Goal: Navigation & Orientation: Go to known website

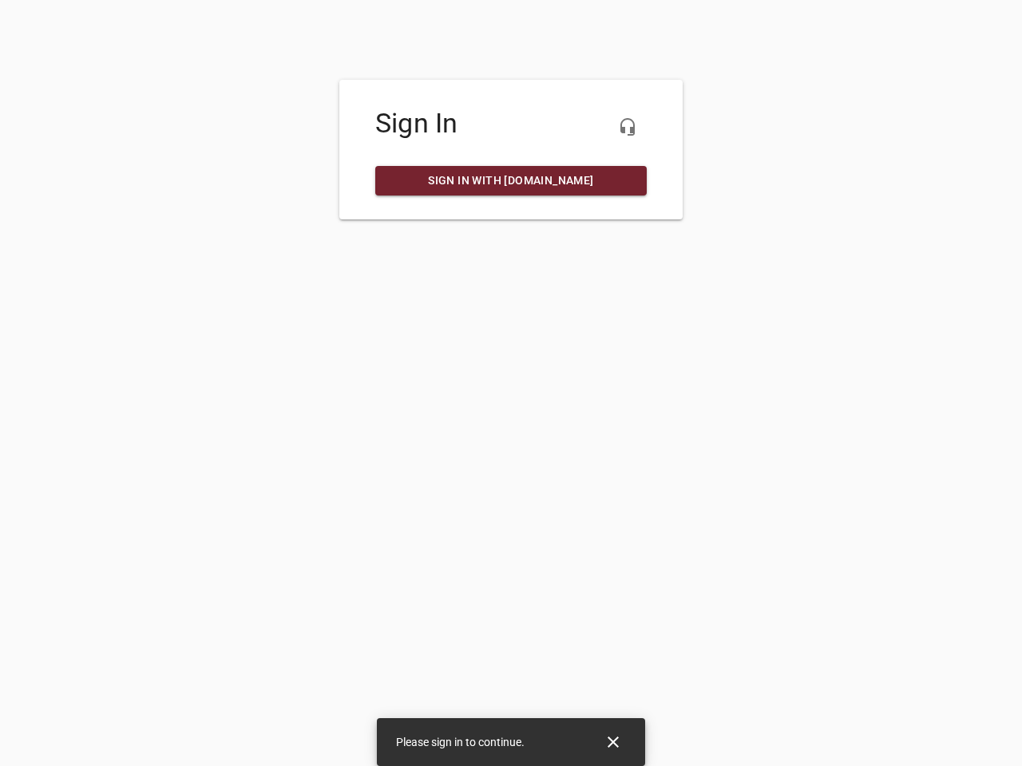
click at [628, 127] on icon "button" at bounding box center [627, 126] width 19 height 19
click at [613, 743] on icon "Close" at bounding box center [613, 742] width 11 height 11
